Goal: Task Accomplishment & Management: Manage account settings

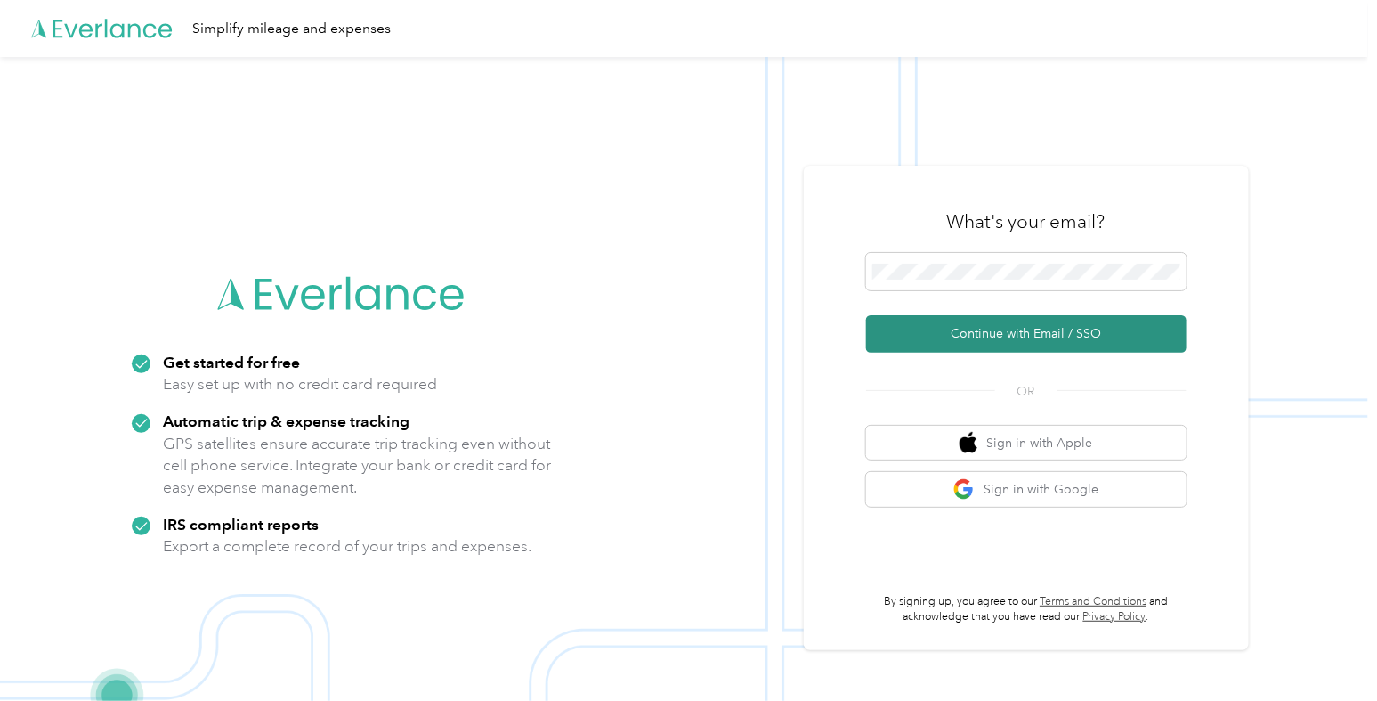
click at [1013, 327] on button "Continue with Email / SSO" at bounding box center [1026, 333] width 321 height 37
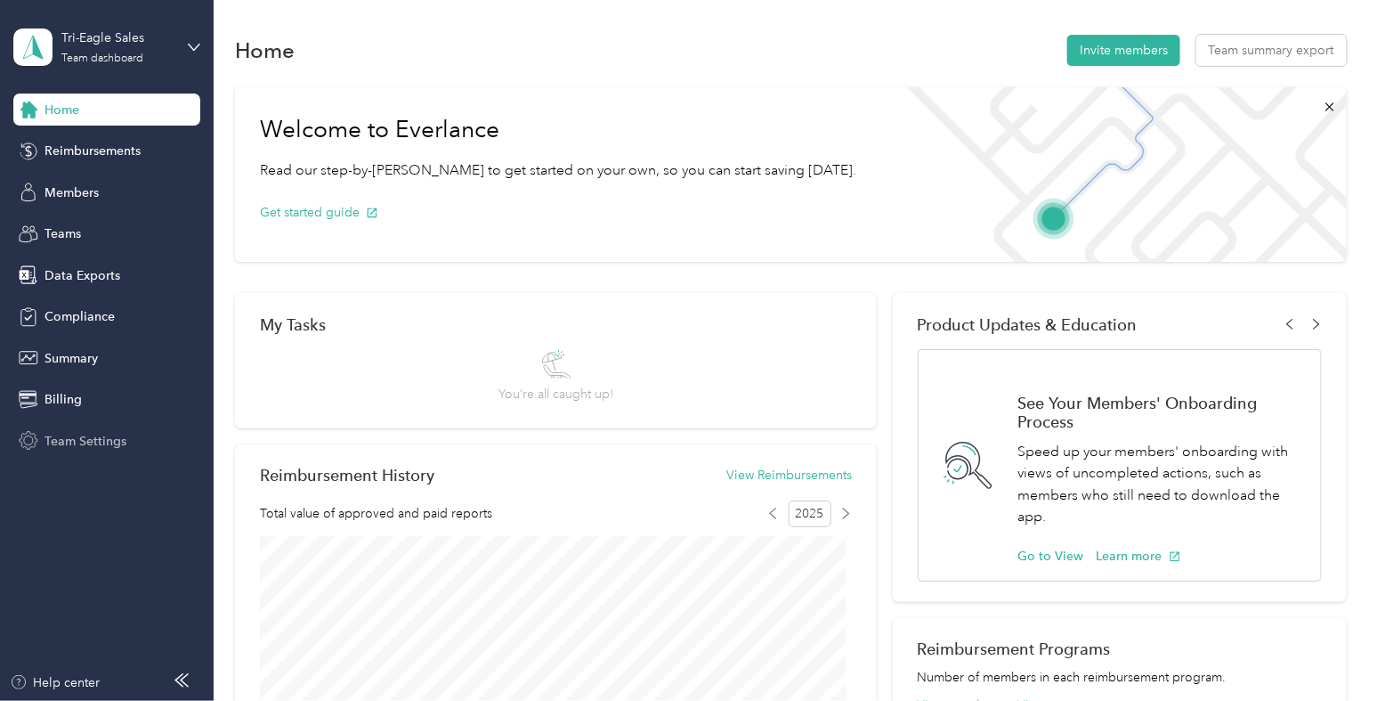
click at [98, 435] on span "Team Settings" at bounding box center [86, 441] width 82 height 19
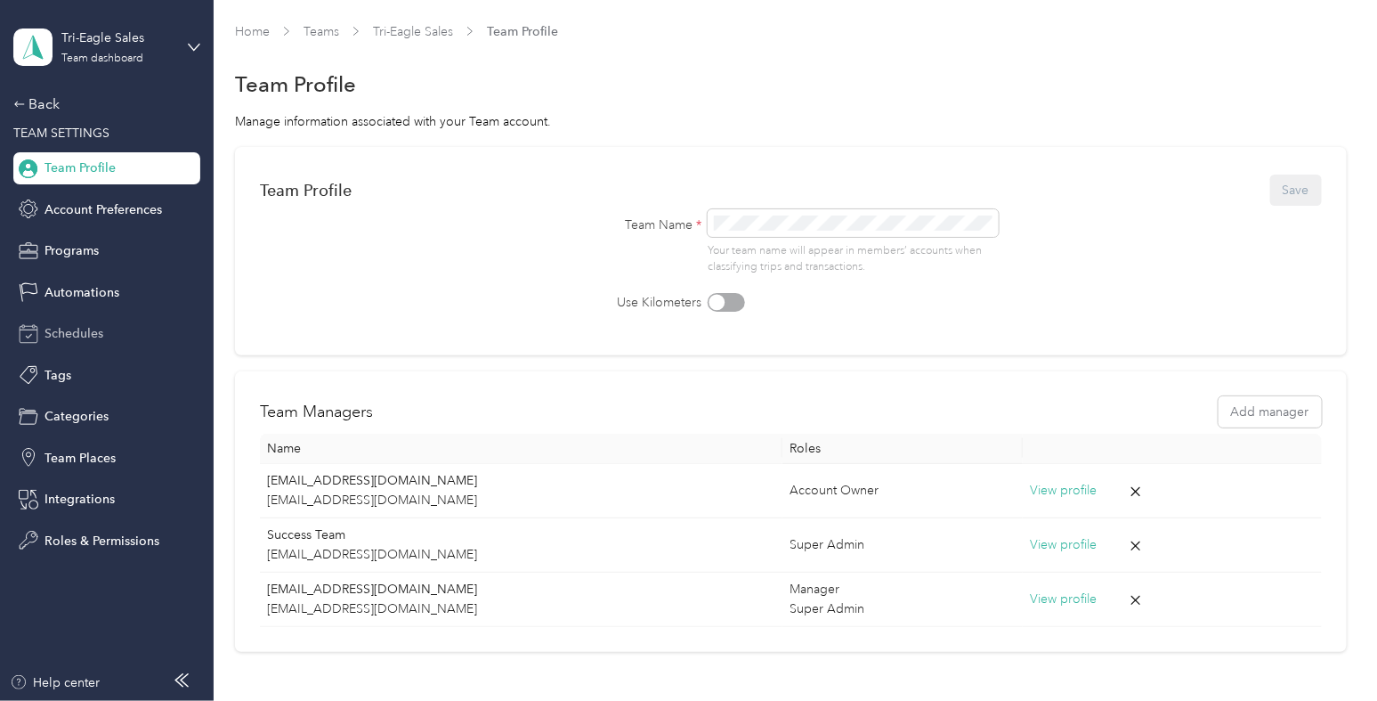
click at [89, 327] on span "Schedules" at bounding box center [74, 333] width 59 height 19
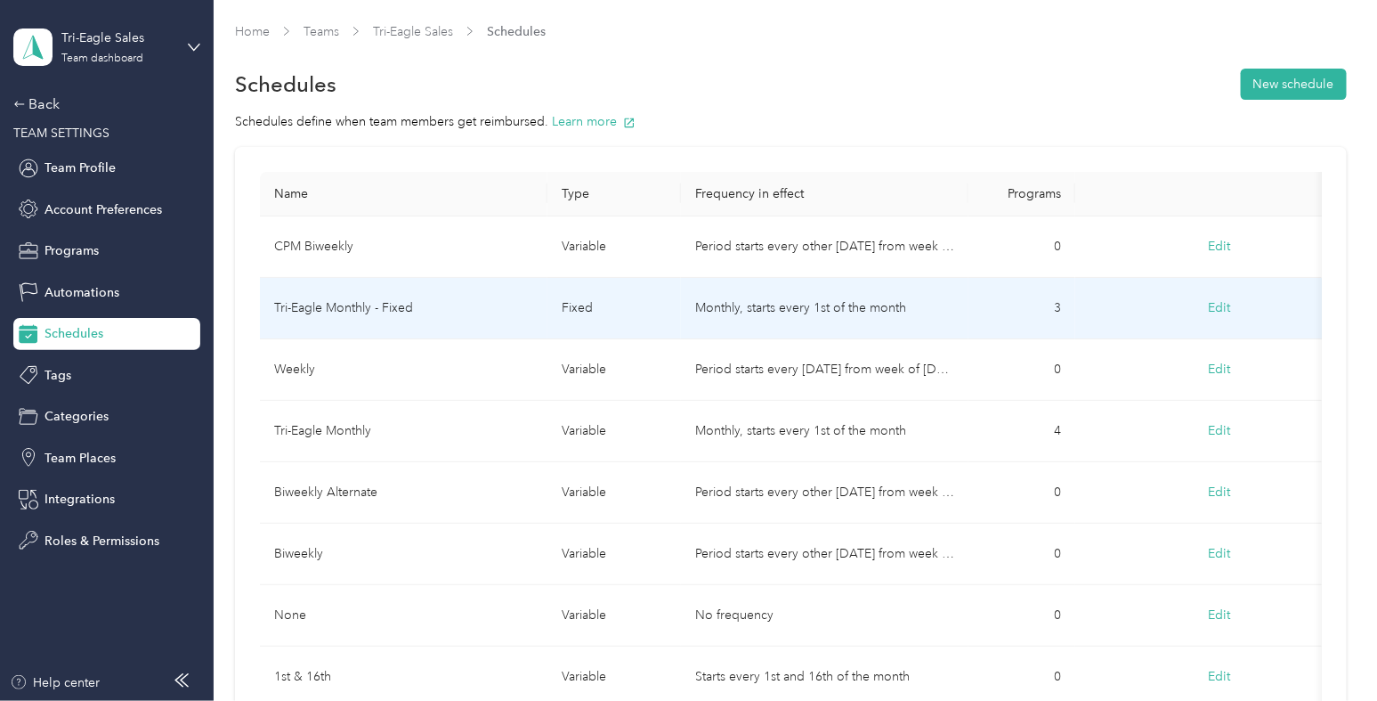
click at [467, 305] on td "Tri-Eagle Monthly - Fixed" at bounding box center [404, 308] width 288 height 61
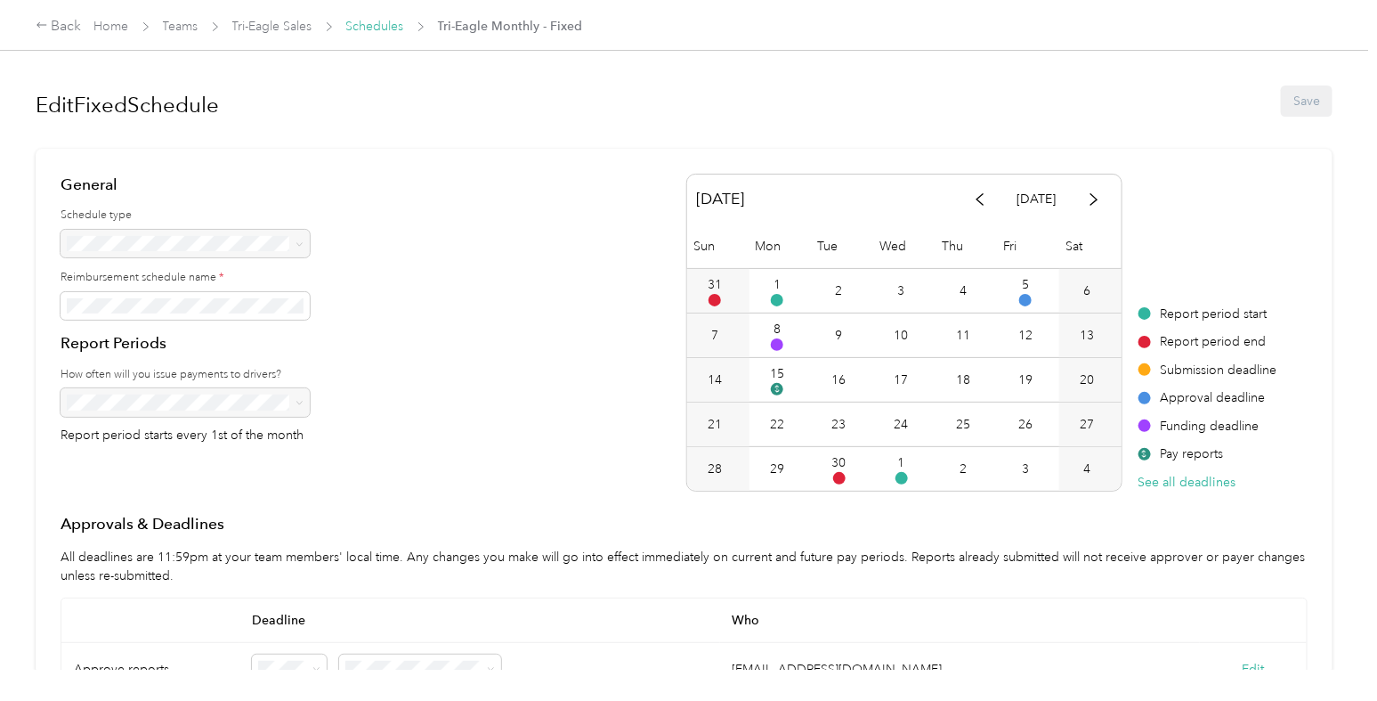
click at [382, 20] on link "Schedules" at bounding box center [375, 26] width 58 height 15
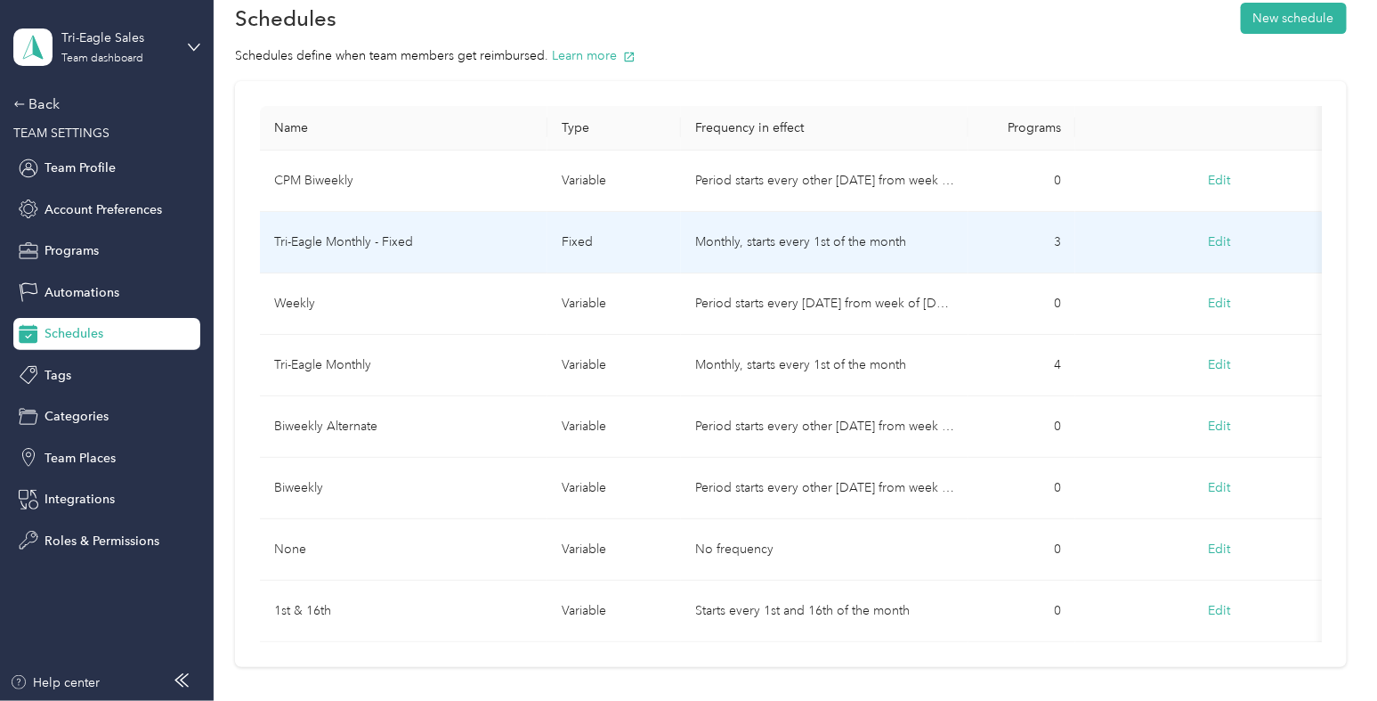
scroll to position [64, 0]
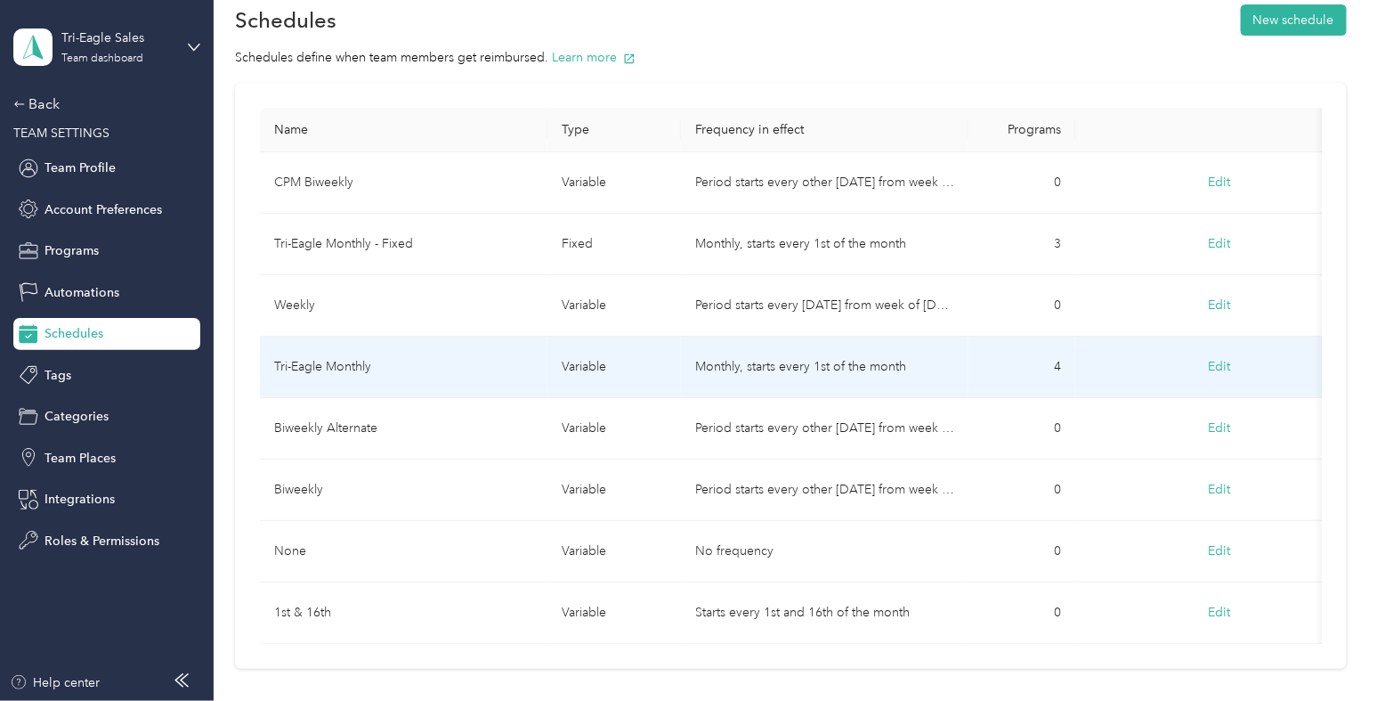
click at [452, 362] on td "Tri-Eagle Monthly" at bounding box center [404, 367] width 288 height 61
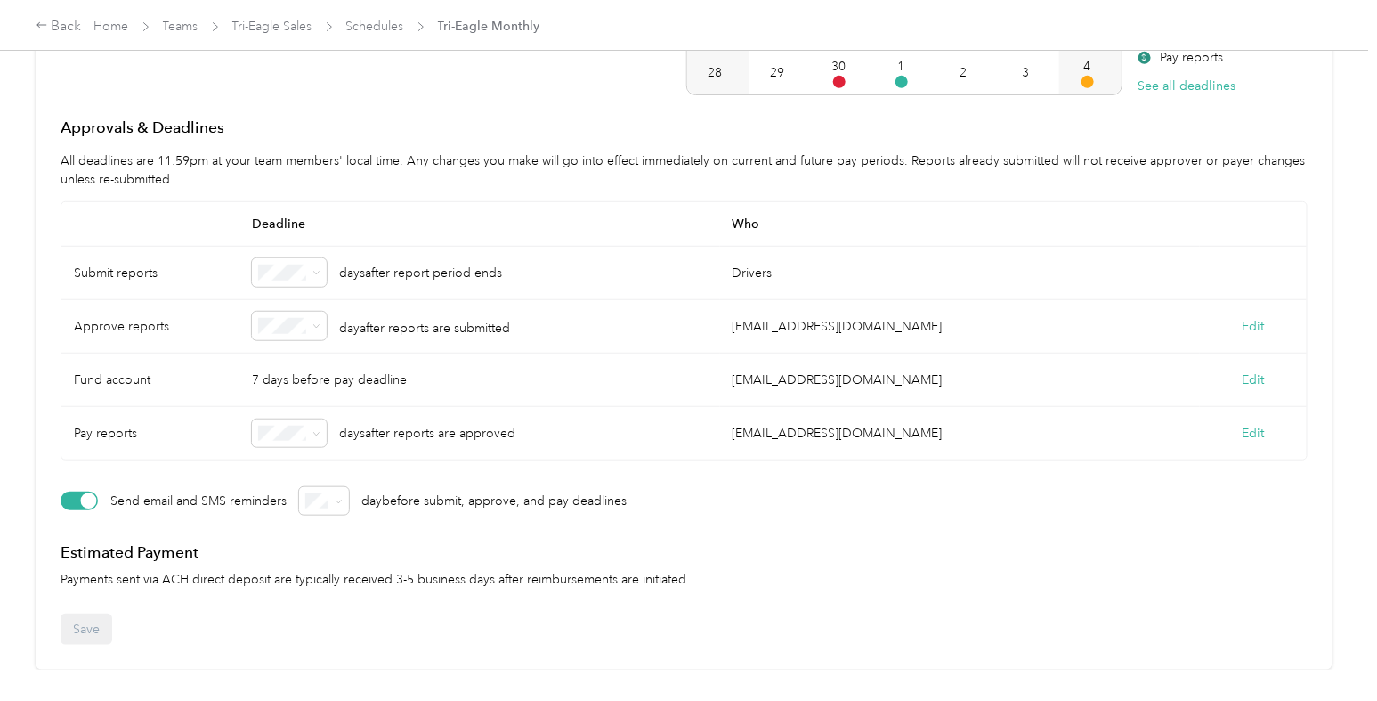
scroll to position [410, 0]
click at [1243, 317] on button "Edit" at bounding box center [1254, 326] width 22 height 19
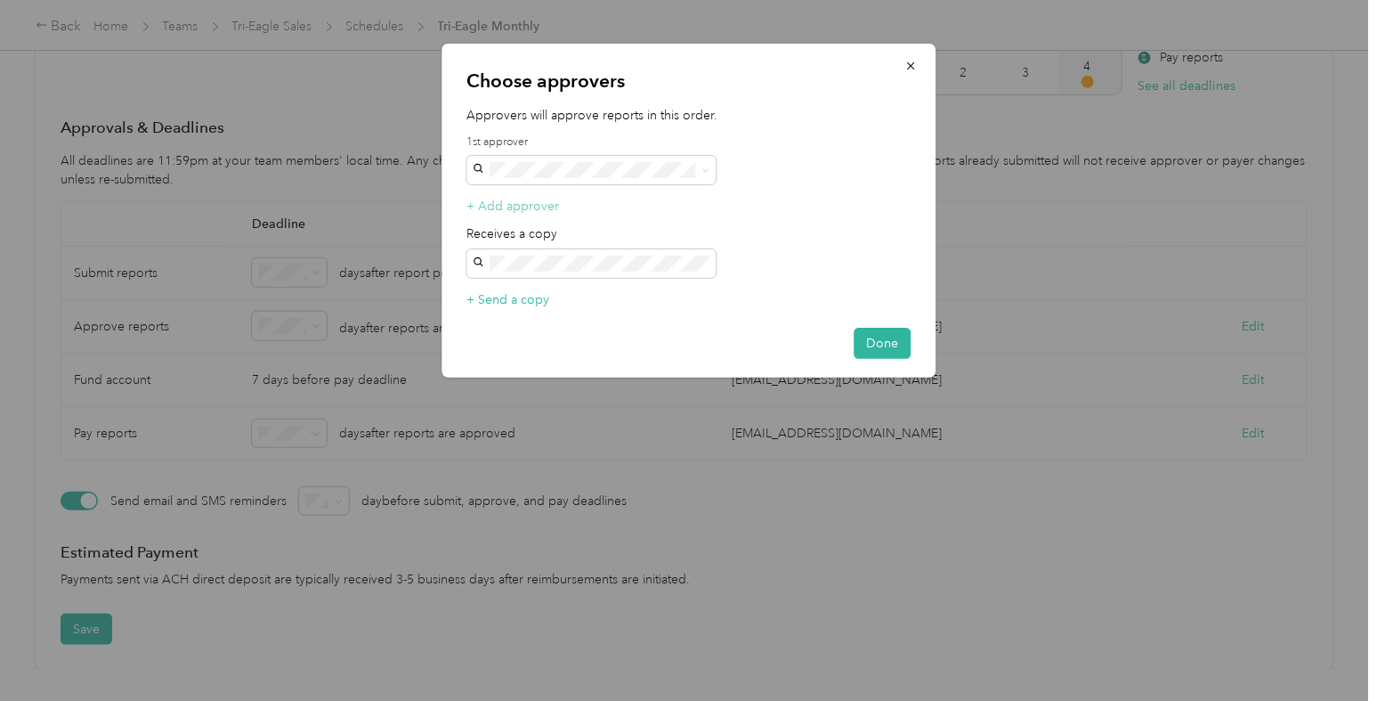
click at [510, 200] on button "+ Add approver" at bounding box center [513, 206] width 93 height 19
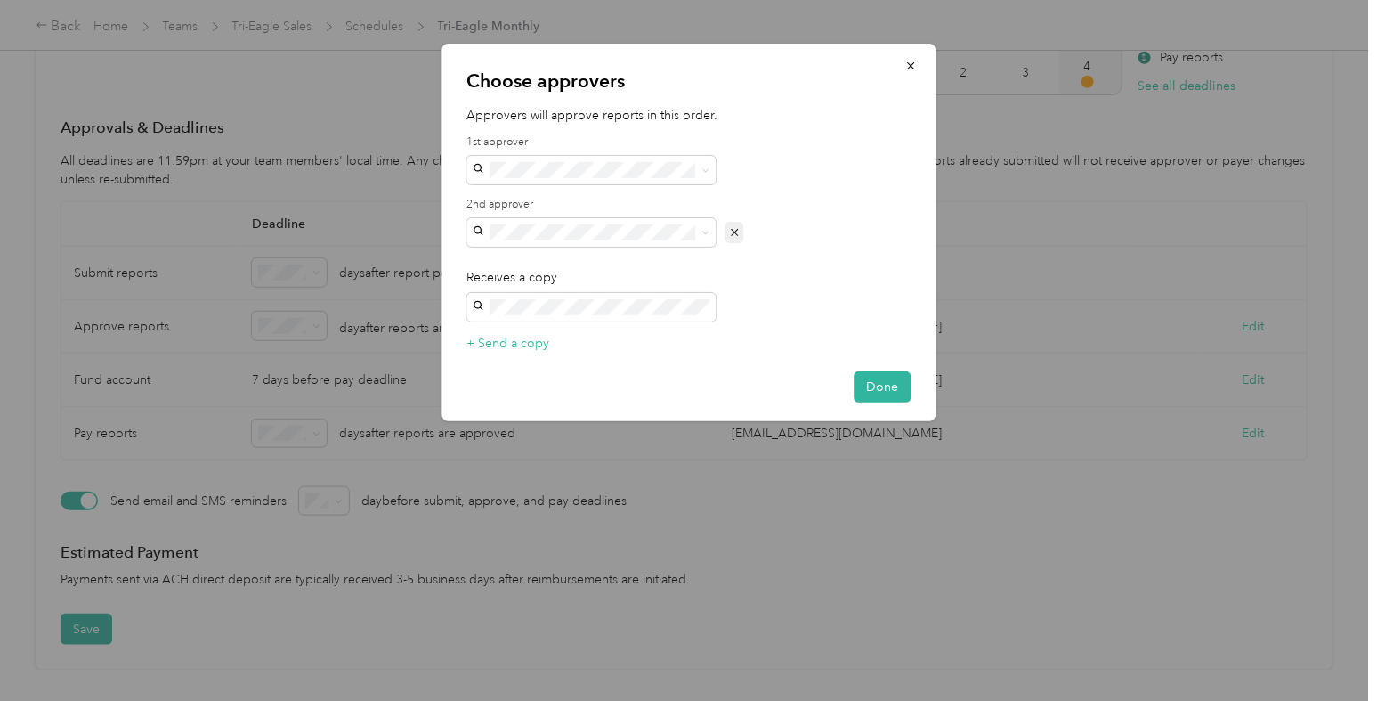
click at [731, 230] on icon "button" at bounding box center [734, 232] width 12 height 12
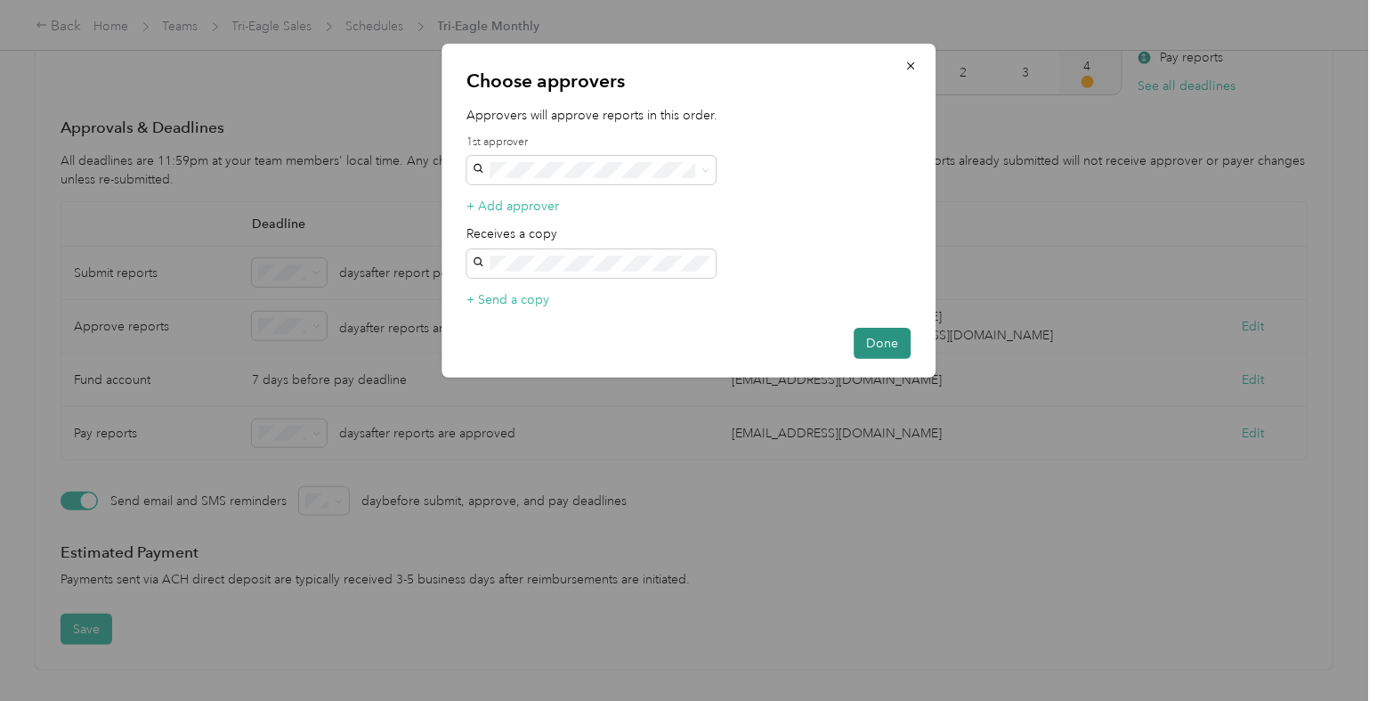
click at [876, 339] on button "Done" at bounding box center [882, 343] width 57 height 31
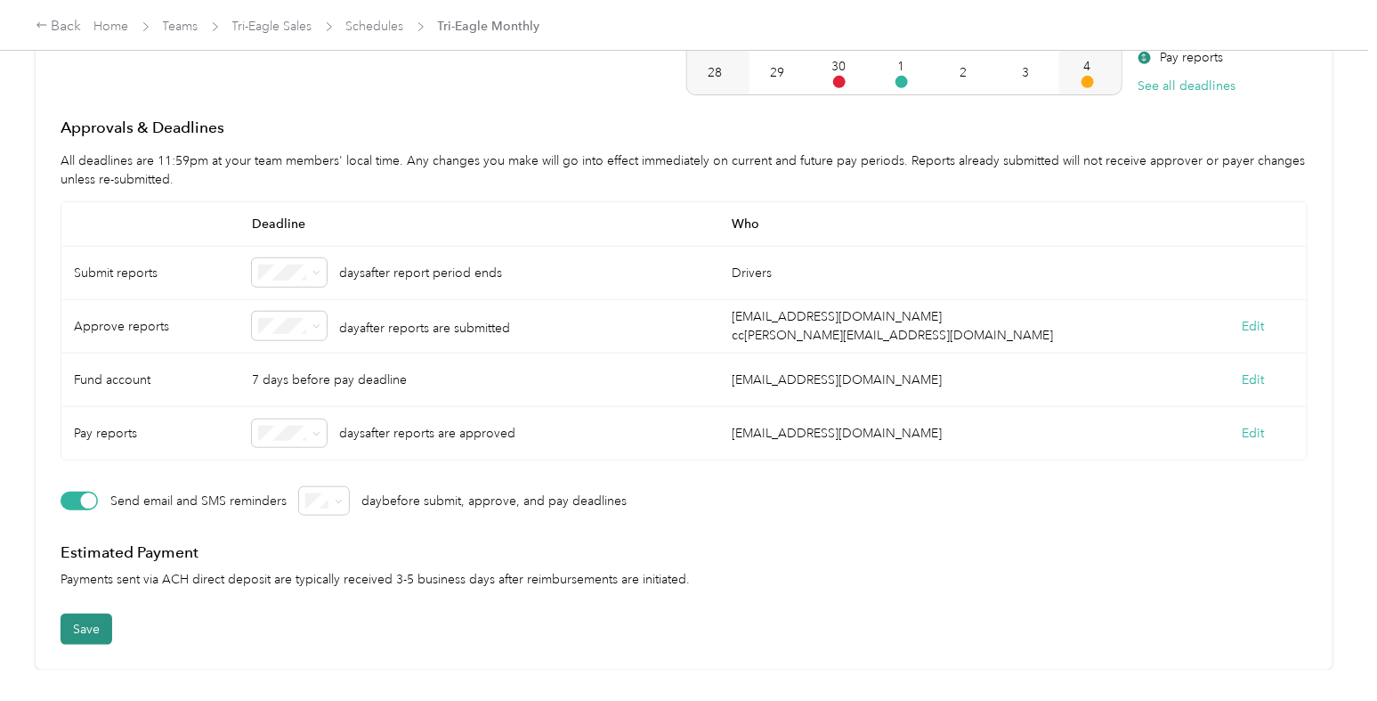
click at [98, 613] on button "Save" at bounding box center [87, 628] width 52 height 31
click at [383, 21] on link "Schedules" at bounding box center [375, 26] width 58 height 15
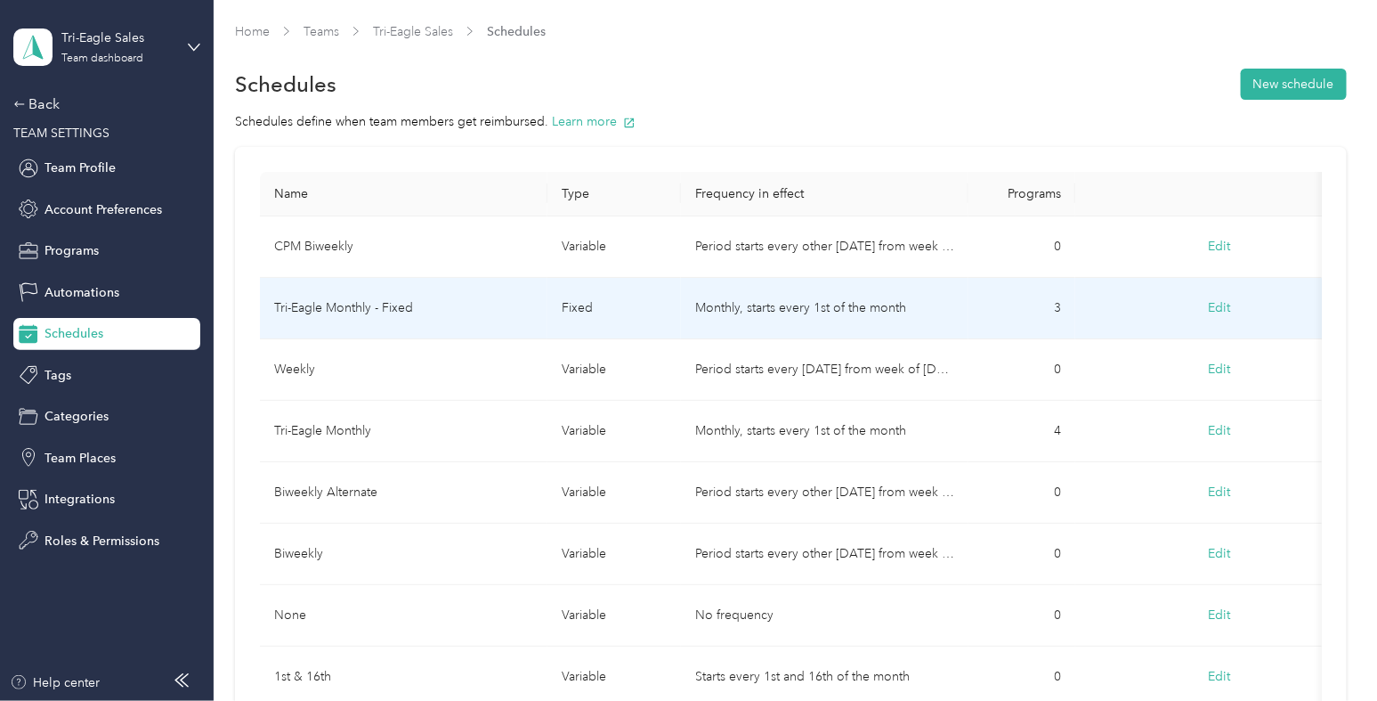
click at [461, 310] on td "Tri-Eagle Monthly - Fixed" at bounding box center [404, 308] width 288 height 61
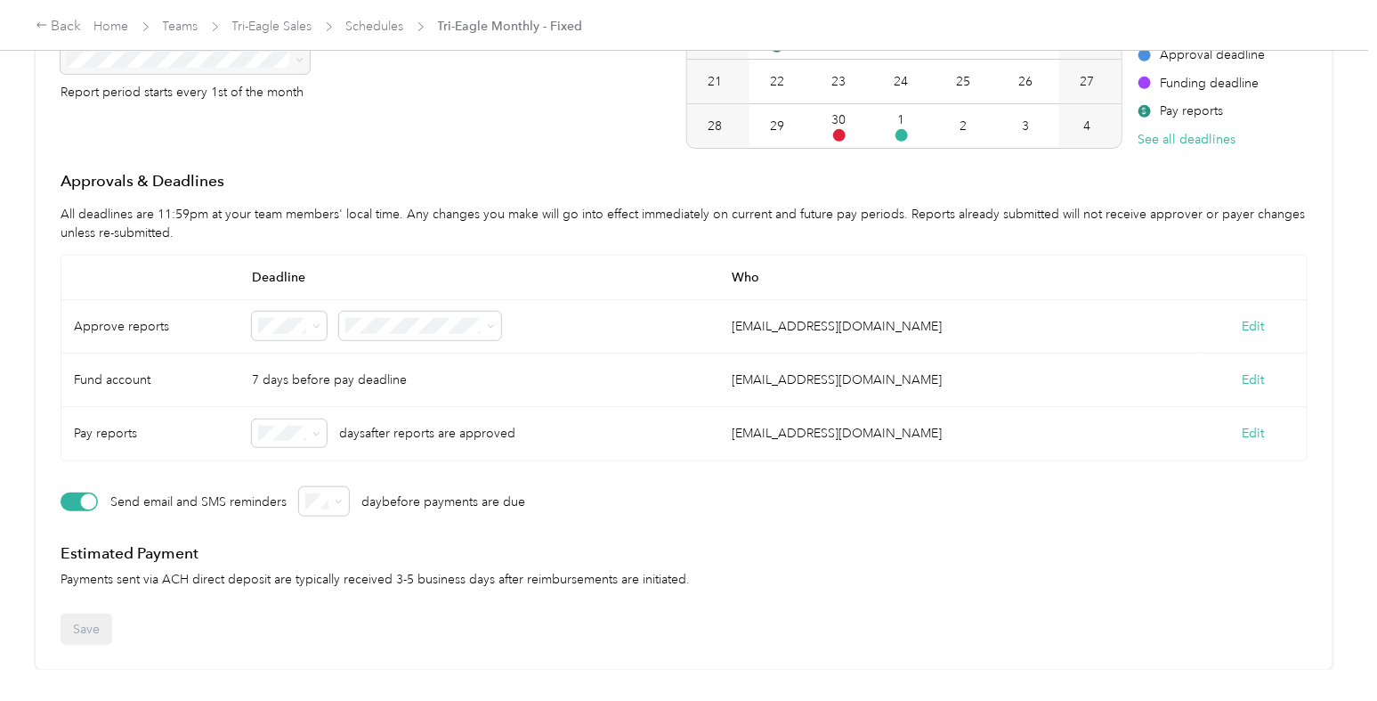
scroll to position [357, 0]
click at [1243, 317] on button "Edit" at bounding box center [1254, 326] width 22 height 19
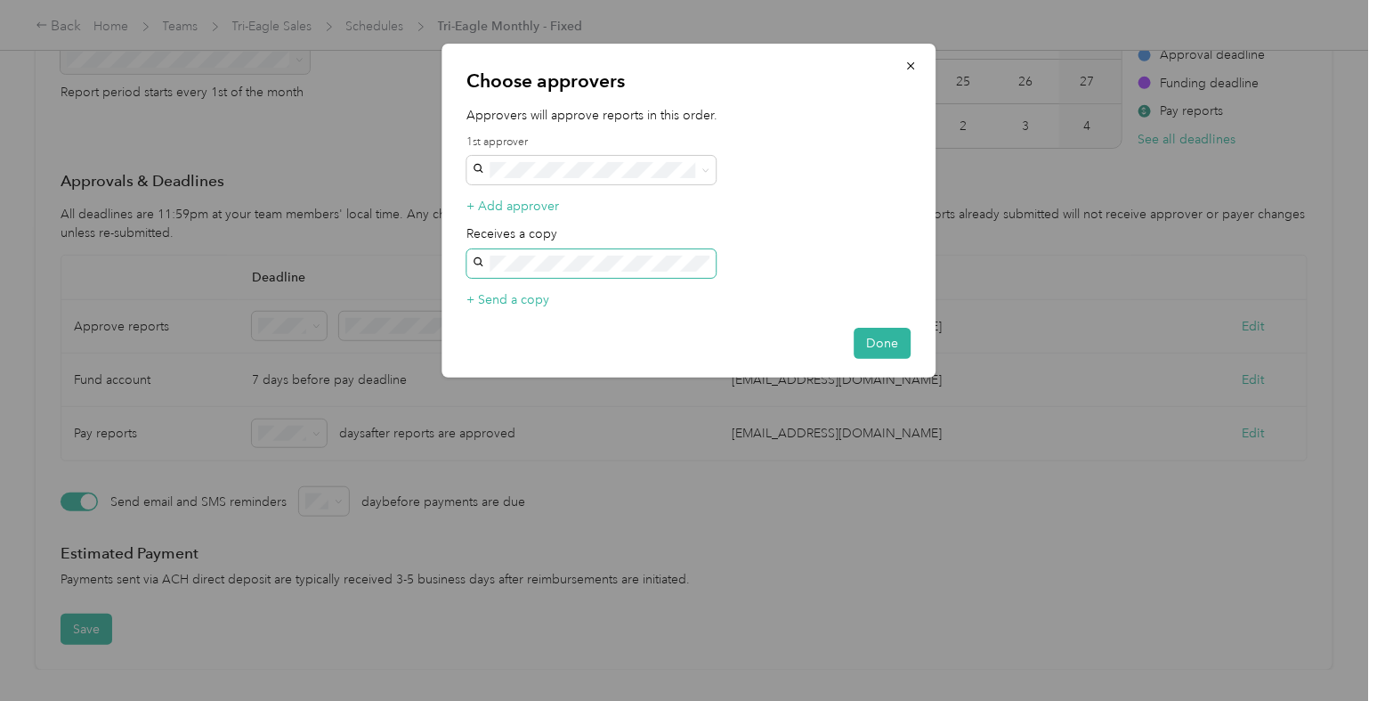
click at [546, 254] on span at bounding box center [591, 263] width 249 height 28
click at [890, 340] on button "Done" at bounding box center [882, 343] width 57 height 31
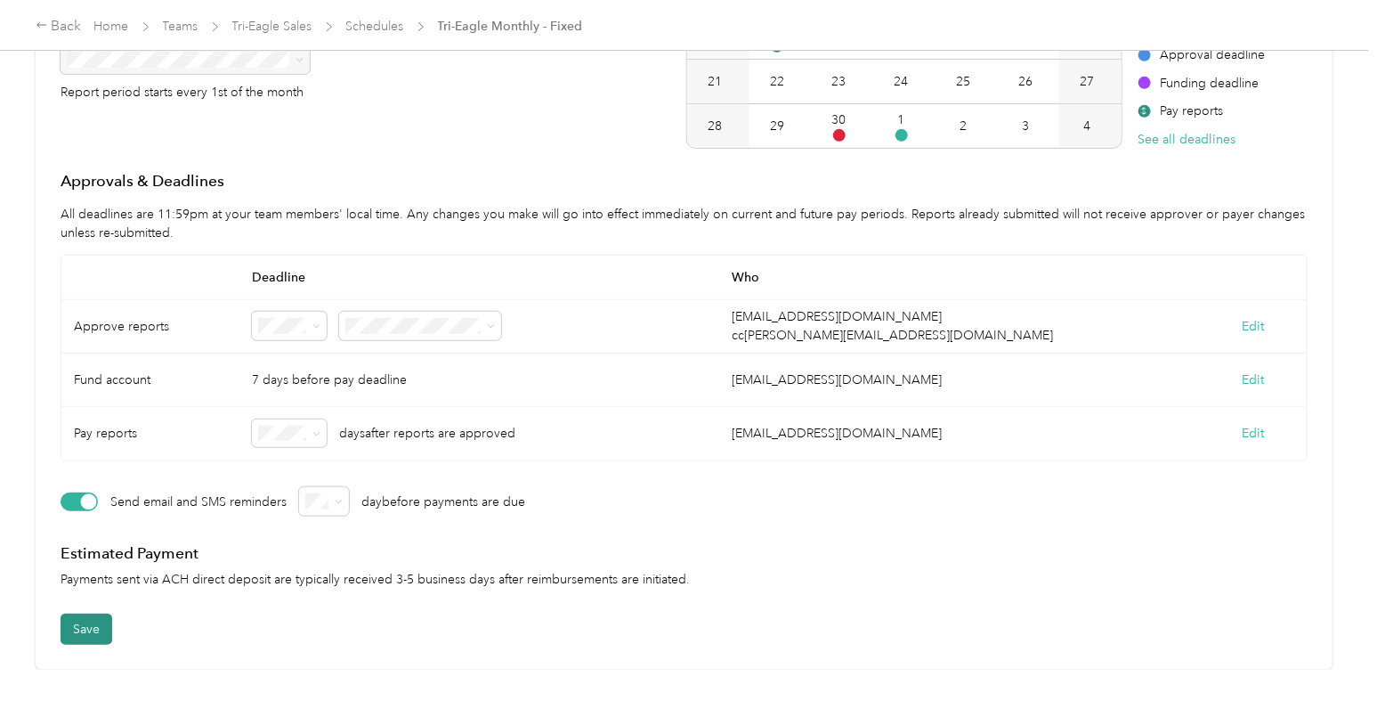
click at [91, 613] on button "Save" at bounding box center [87, 628] width 52 height 31
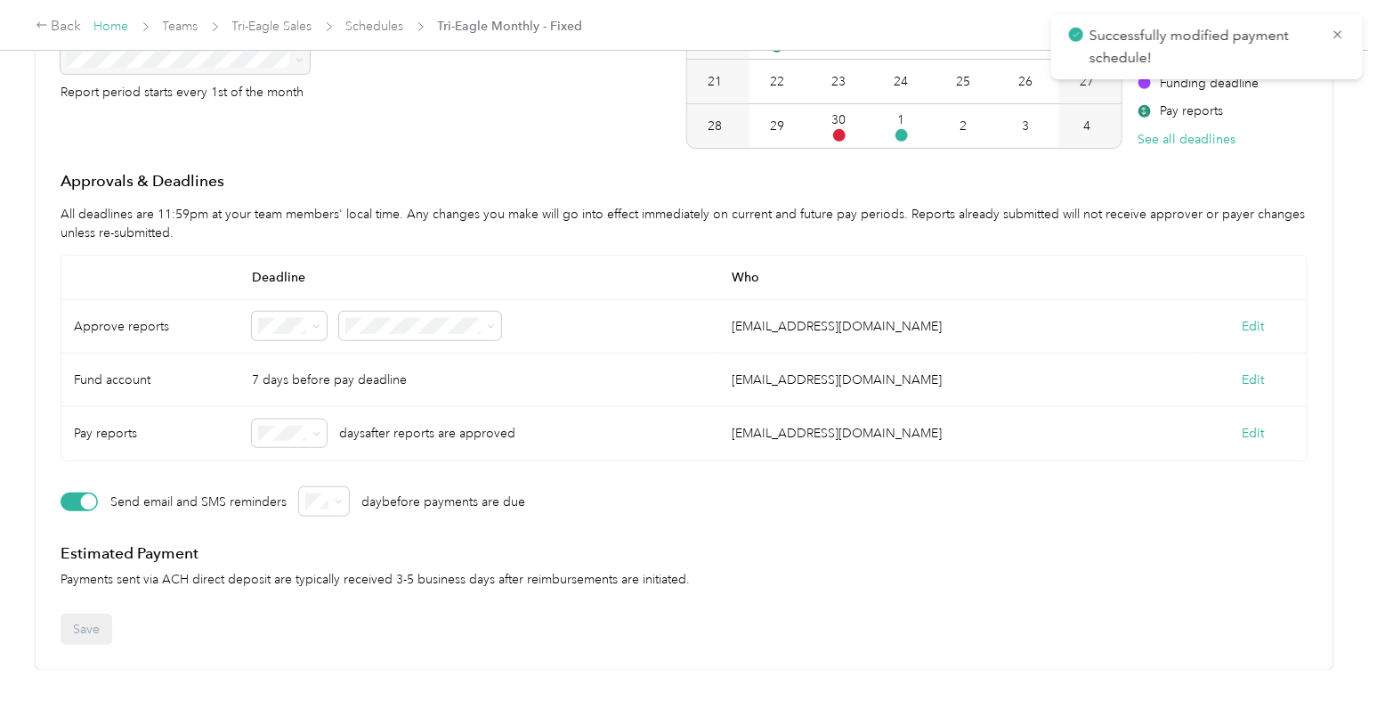
click at [104, 24] on link "Home" at bounding box center [111, 26] width 35 height 15
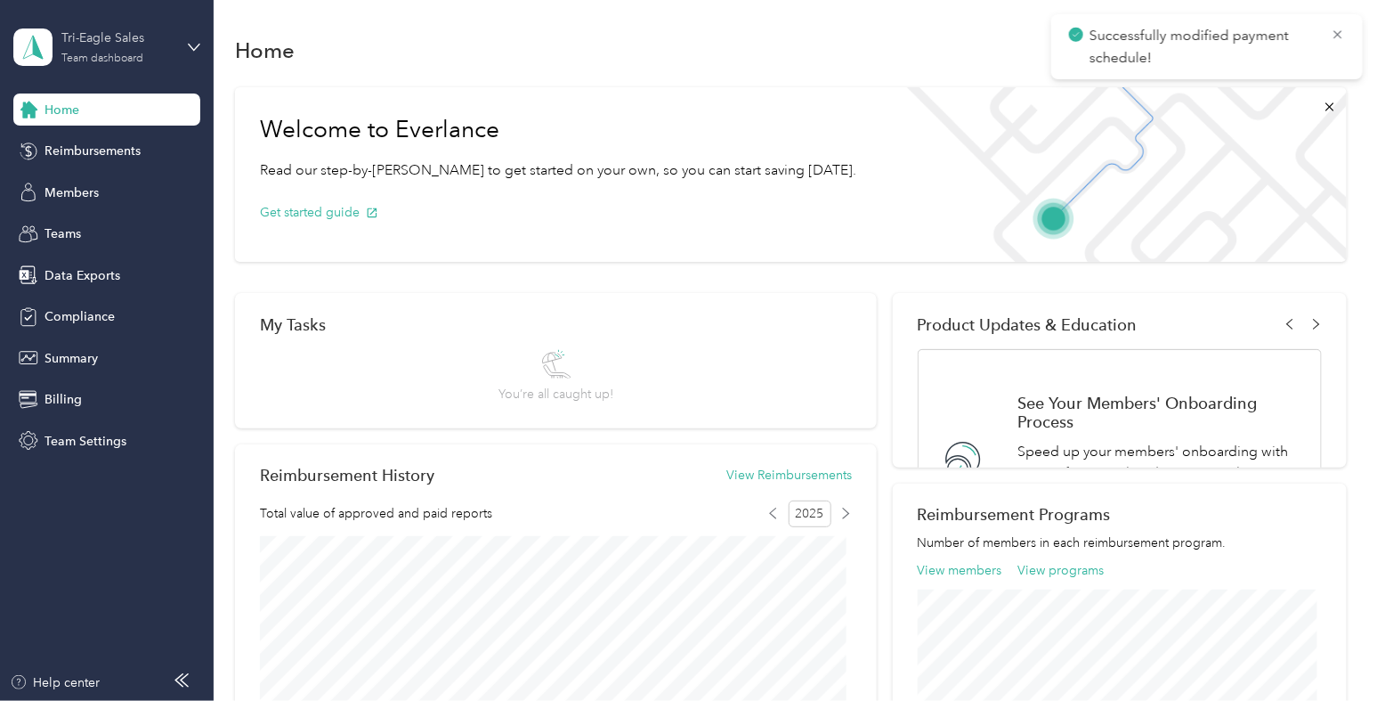
click at [134, 46] on div "Tri-Eagle Sales" at bounding box center [116, 37] width 111 height 19
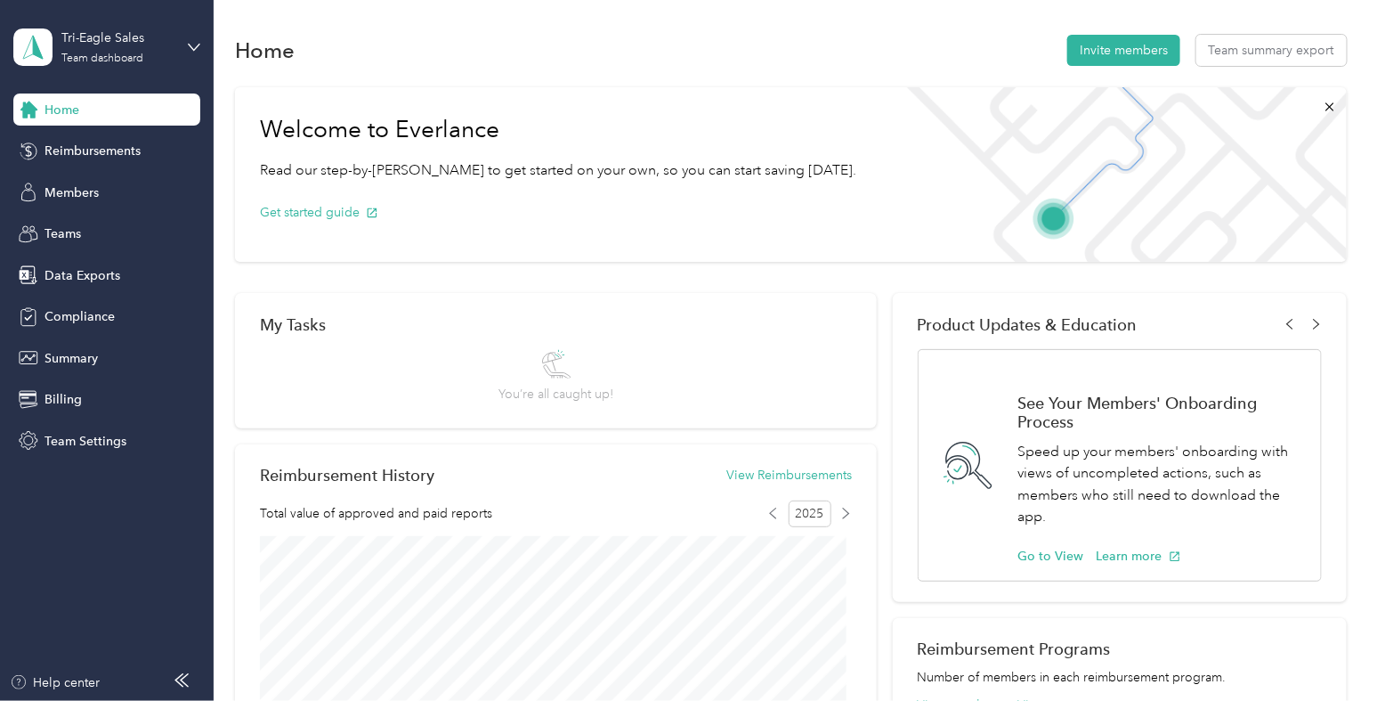
click at [108, 232] on div "Log out" at bounding box center [201, 226] width 350 height 31
